Goal: Transaction & Acquisition: Purchase product/service

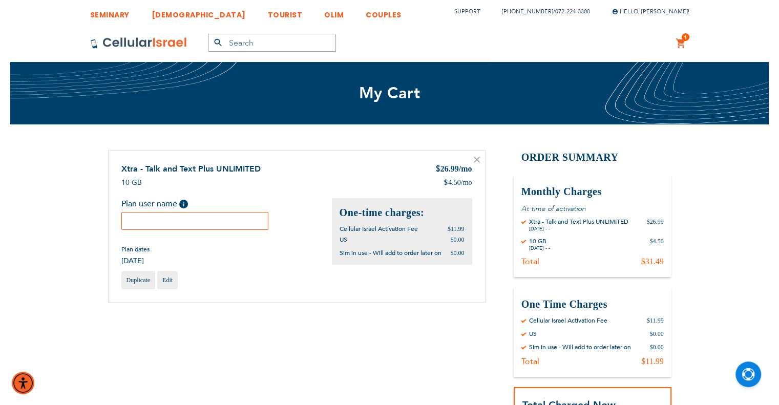
drag, startPoint x: 225, startPoint y: 216, endPoint x: 219, endPoint y: 223, distance: 9.1
click at [221, 218] on input "text" at bounding box center [195, 221] width 148 height 18
type input "Menachem"
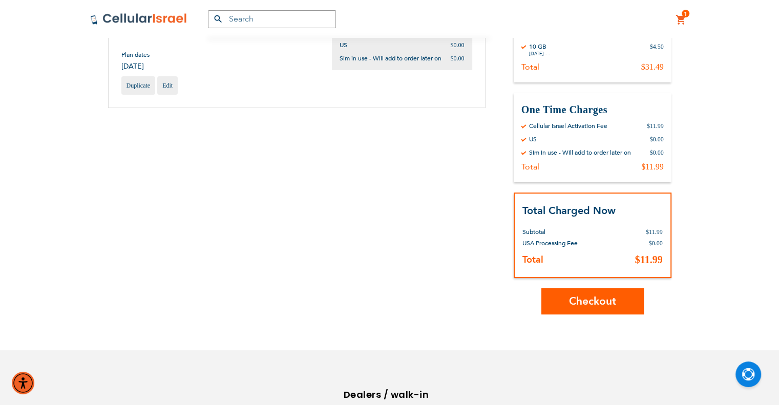
scroll to position [102, 0]
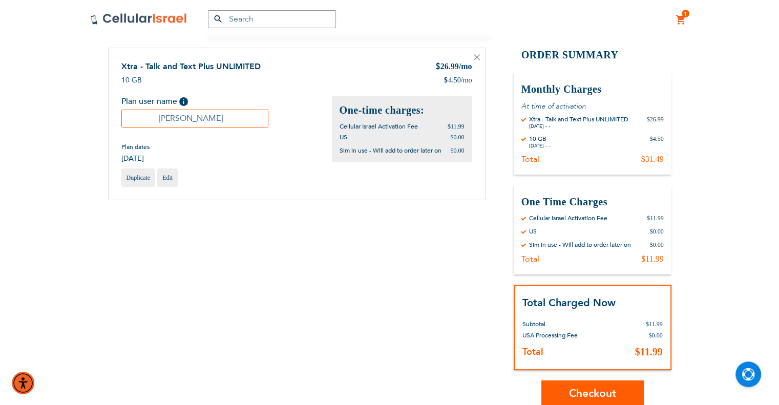
click at [589, 387] on span "Checkout" at bounding box center [592, 393] width 47 height 15
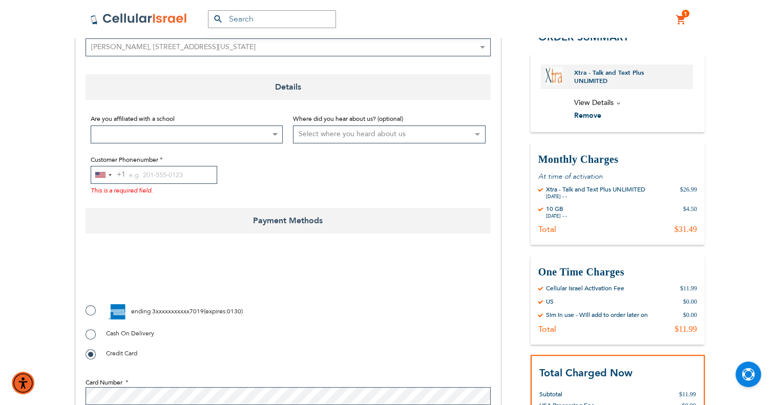
scroll to position [205, 0]
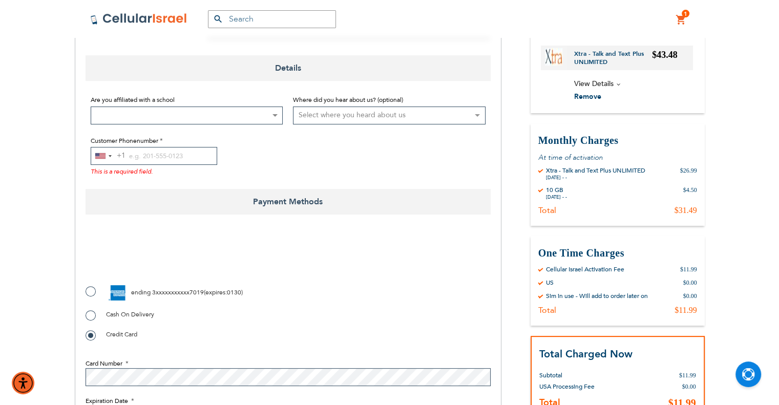
click at [94, 291] on label "ending 3xxxxxxxxxxx7019 ( expires : 0130 )" at bounding box center [164, 292] width 157 height 15
radio input "true"
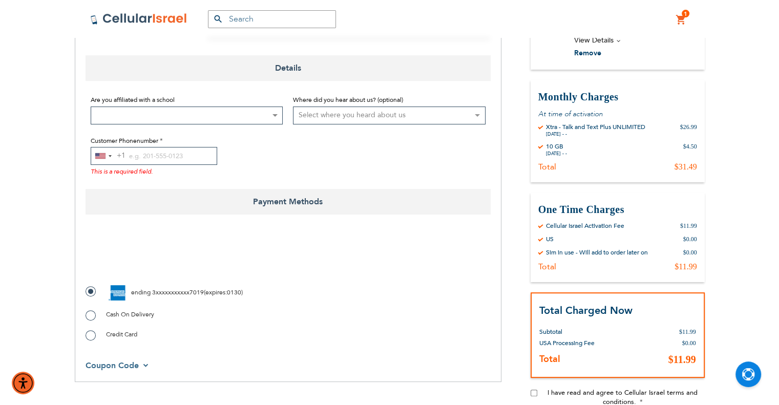
checkbox input "true"
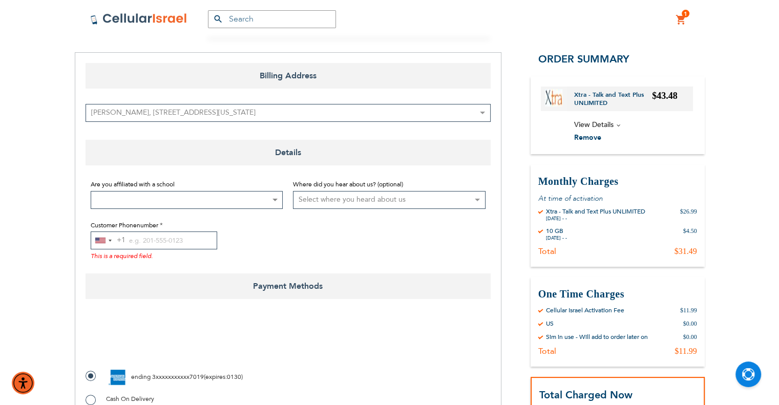
scroll to position [102, 0]
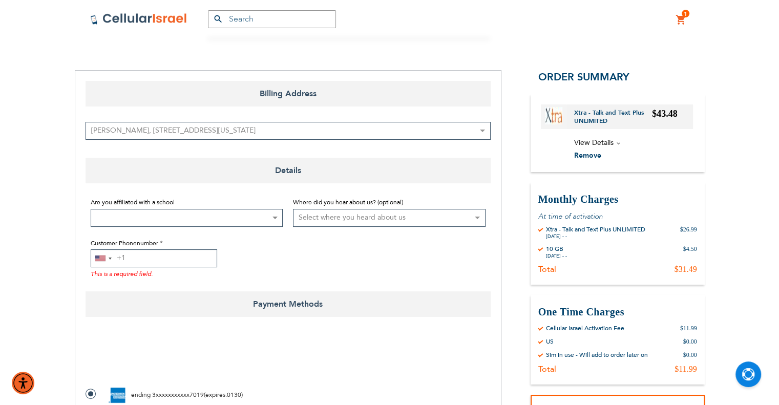
click at [157, 256] on input "Customer Phonenumber" at bounding box center [154, 259] width 127 height 18
paste input "9172392511"
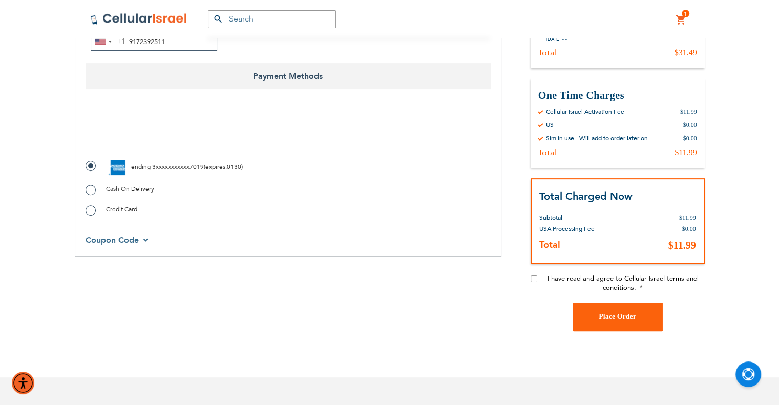
scroll to position [359, 0]
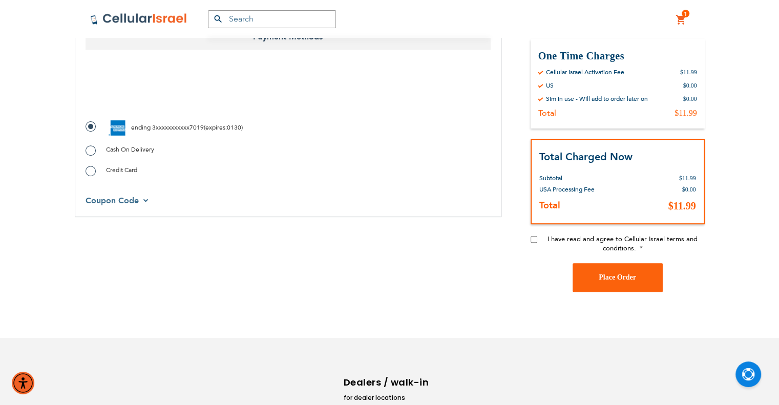
type input "9172392511"
click at [534, 242] on div "I have read and agree to Cellular Israel terms and conditions." at bounding box center [618, 249] width 174 height 29
click at [531, 239] on input "I have read and agree to Cellular Israel terms and conditions." at bounding box center [534, 239] width 7 height 7
checkbox input "true"
click at [623, 274] on span "Place Order" at bounding box center [617, 278] width 37 height 8
